Goal: Check status: Check status

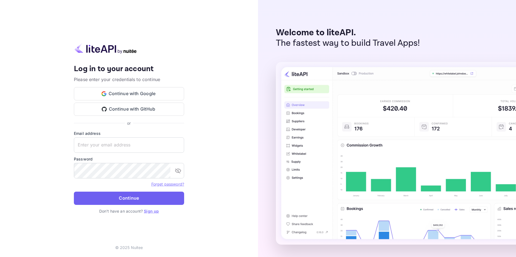
type input "[EMAIL_ADDRESS][DOMAIN_NAME]"
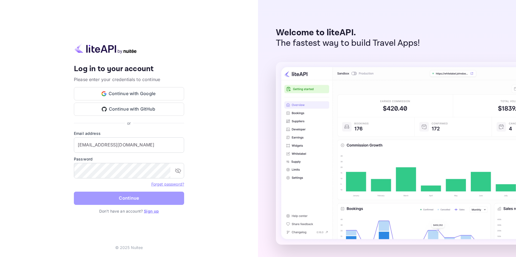
drag, startPoint x: 153, startPoint y: 201, endPoint x: 157, endPoint y: 201, distance: 4.1
click at [153, 201] on button "Continue" at bounding box center [129, 197] width 110 height 13
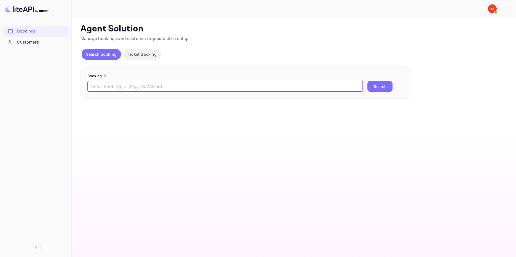
click at [123, 85] on input "text" at bounding box center [224, 86] width 275 height 11
paste input "9620634"
type input "9620634"
click at [375, 86] on button "Search" at bounding box center [379, 86] width 25 height 11
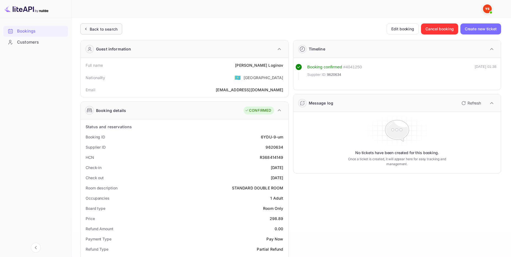
click at [97, 26] on div "Back to search" at bounding box center [104, 29] width 28 height 6
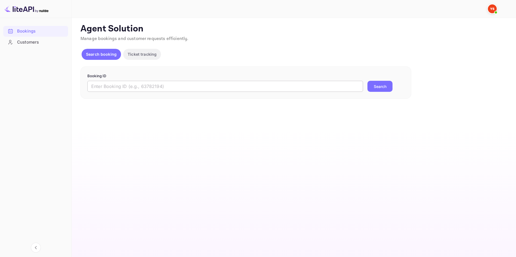
drag, startPoint x: 116, startPoint y: 86, endPoint x: 123, endPoint y: 86, distance: 6.9
click at [116, 86] on input "text" at bounding box center [224, 86] width 275 height 11
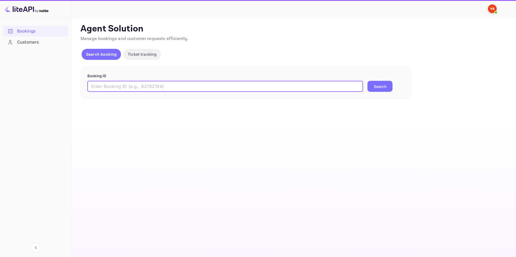
paste input "9281643"
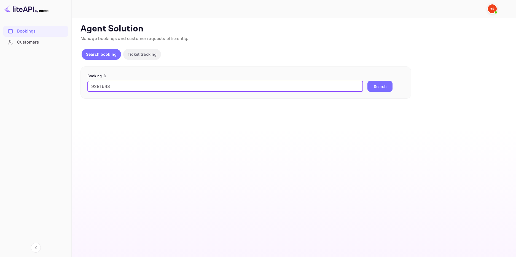
type input "9281643"
click at [390, 86] on button "Search" at bounding box center [379, 86] width 25 height 11
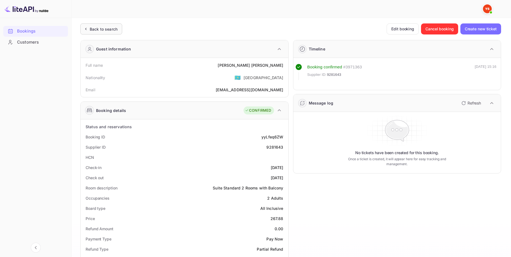
click at [114, 27] on div "Back to search" at bounding box center [104, 29] width 28 height 6
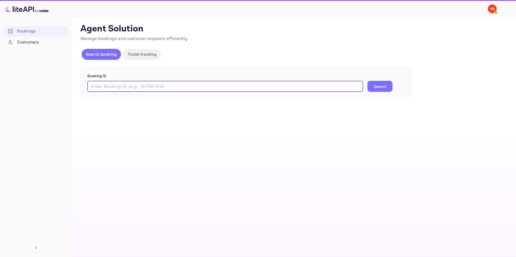
drag, startPoint x: 204, startPoint y: 89, endPoint x: 211, endPoint y: 88, distance: 7.5
click at [204, 89] on input "text" at bounding box center [224, 86] width 275 height 11
paste input "9596316"
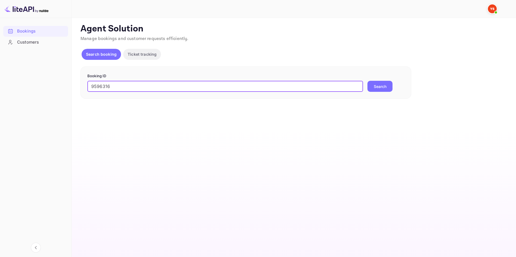
type input "9596316"
click at [377, 86] on button "Search" at bounding box center [379, 86] width 25 height 11
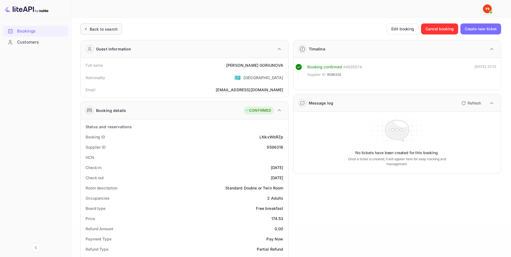
click at [111, 27] on div "Back to search" at bounding box center [104, 29] width 28 height 6
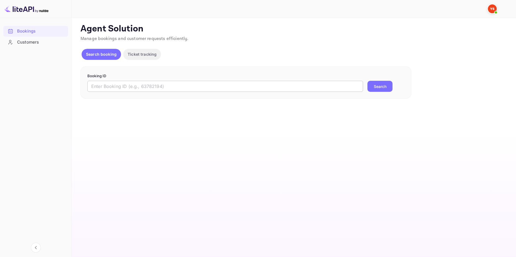
click at [130, 84] on input "text" at bounding box center [224, 86] width 275 height 11
paste input "9748069"
type input "9748069"
drag, startPoint x: 373, startPoint y: 85, endPoint x: 215, endPoint y: 112, distance: 160.8
click at [374, 85] on button "Search" at bounding box center [379, 86] width 25 height 11
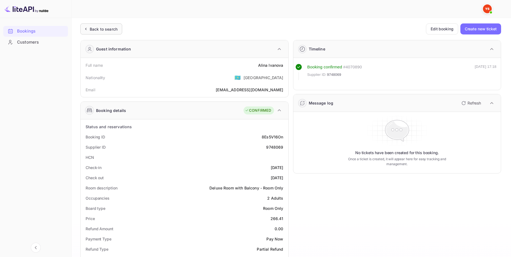
click at [106, 26] on div "Back to search" at bounding box center [101, 28] width 42 height 11
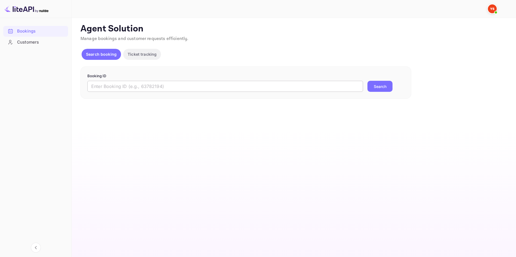
click at [126, 90] on input "text" at bounding box center [224, 86] width 275 height 11
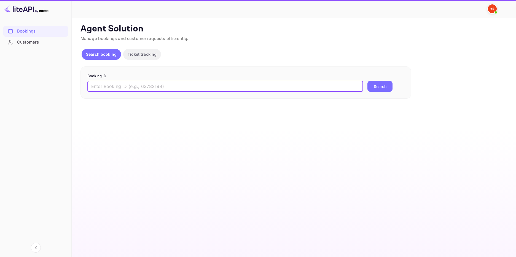
paste input "9436328"
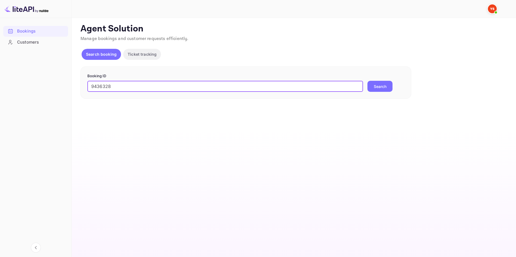
type input "9436328"
click at [378, 88] on button "Search" at bounding box center [379, 86] width 25 height 11
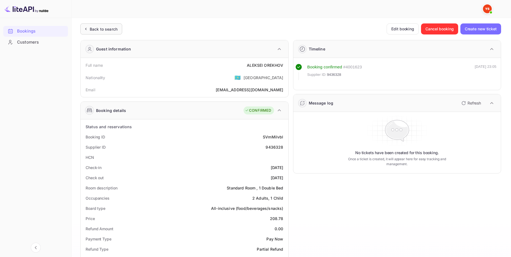
click at [108, 28] on div "Back to search" at bounding box center [104, 29] width 28 height 6
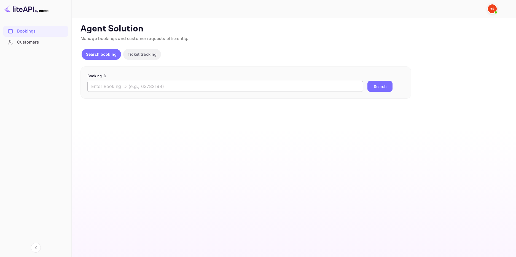
click at [148, 86] on input "text" at bounding box center [224, 86] width 275 height 11
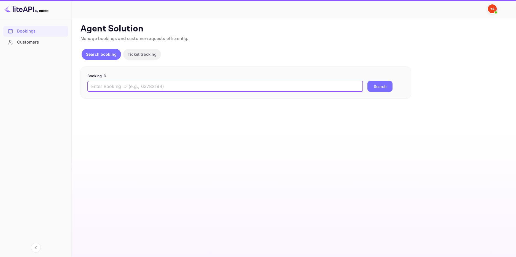
paste input "9489359"
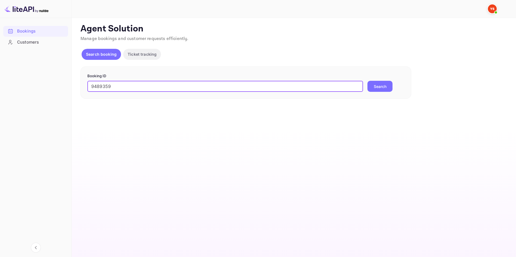
type input "9489359"
click at [375, 90] on button "Search" at bounding box center [379, 86] width 25 height 11
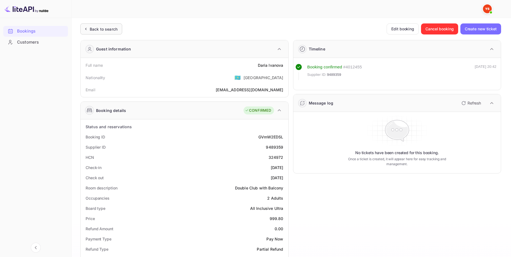
click at [109, 28] on div "Back to search" at bounding box center [104, 29] width 28 height 6
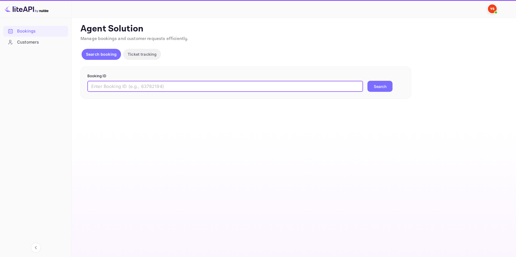
click at [226, 87] on input "text" at bounding box center [224, 86] width 275 height 11
paste input "8805142"
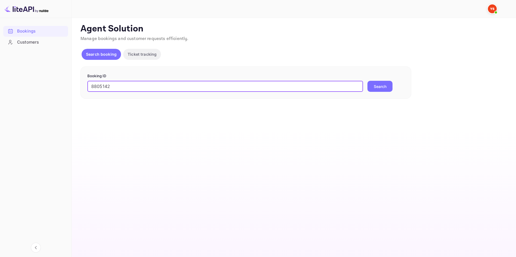
type input "8805142"
click at [385, 86] on button "Search" at bounding box center [379, 86] width 25 height 11
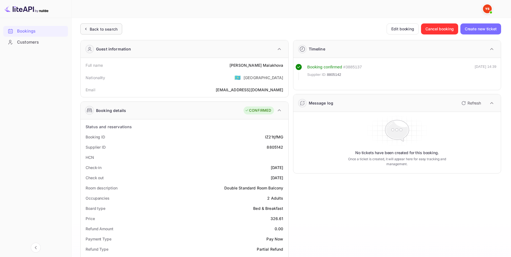
click at [118, 26] on div "Back to search" at bounding box center [104, 29] width 28 height 6
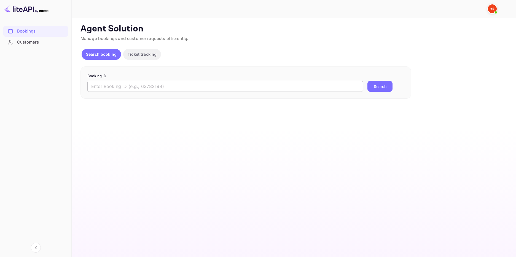
click at [175, 82] on input "text" at bounding box center [224, 86] width 275 height 11
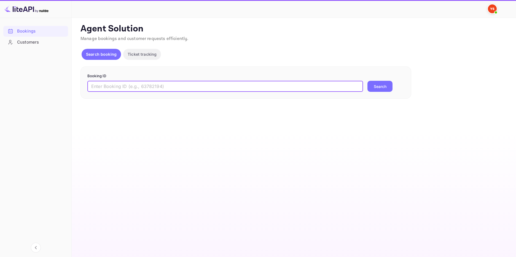
paste input "9763229"
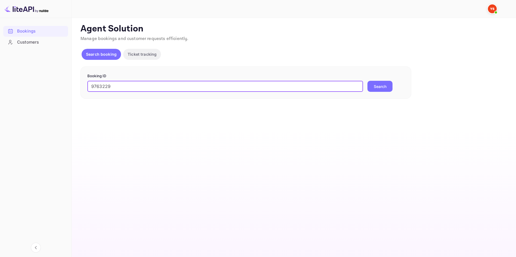
type input "9763229"
click at [381, 80] on form "Booking ID 9763229 ​ Search" at bounding box center [245, 82] width 317 height 19
click at [383, 90] on button "Search" at bounding box center [379, 86] width 25 height 11
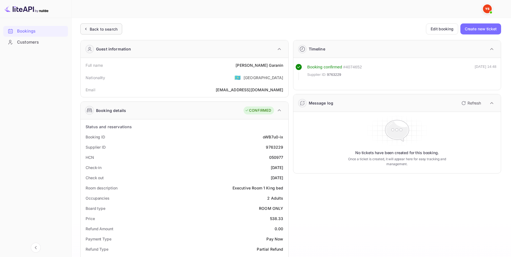
click at [100, 32] on div "Back to search" at bounding box center [101, 28] width 42 height 11
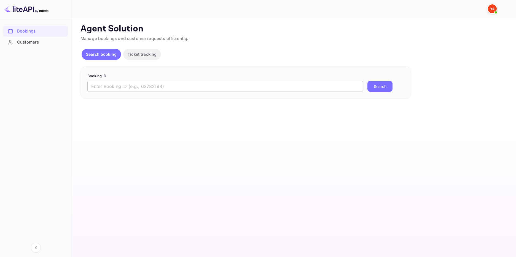
click at [127, 82] on input "text" at bounding box center [224, 86] width 275 height 11
paste input "9620634"
type input "9620634"
click at [383, 86] on button "Search" at bounding box center [379, 86] width 25 height 11
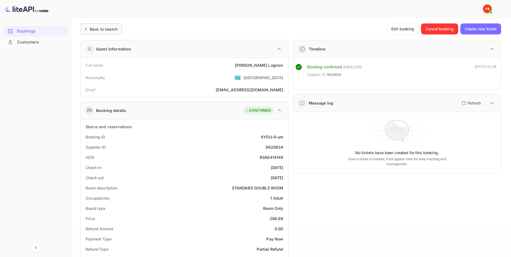
click at [107, 30] on div "Back to search" at bounding box center [104, 29] width 28 height 6
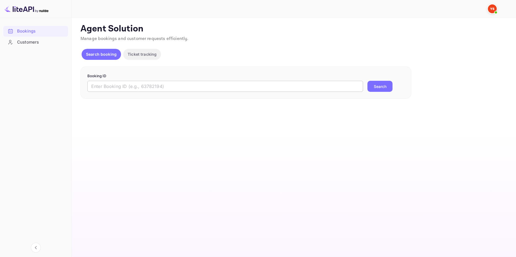
click at [117, 87] on input "text" at bounding box center [224, 86] width 275 height 11
paste input "9596316"
type input "9596316"
click at [379, 86] on button "Search" at bounding box center [379, 86] width 25 height 11
